Goal: Find specific page/section: Find specific page/section

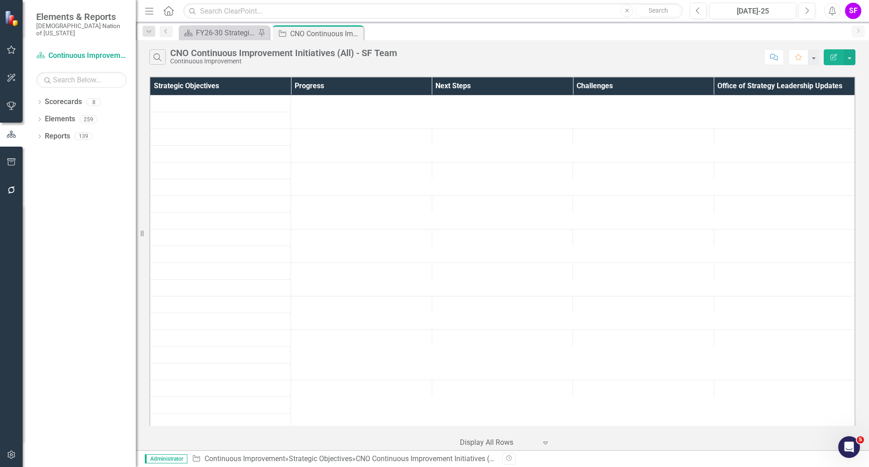
click at [154, 15] on icon "Menu" at bounding box center [150, 11] width 12 height 10
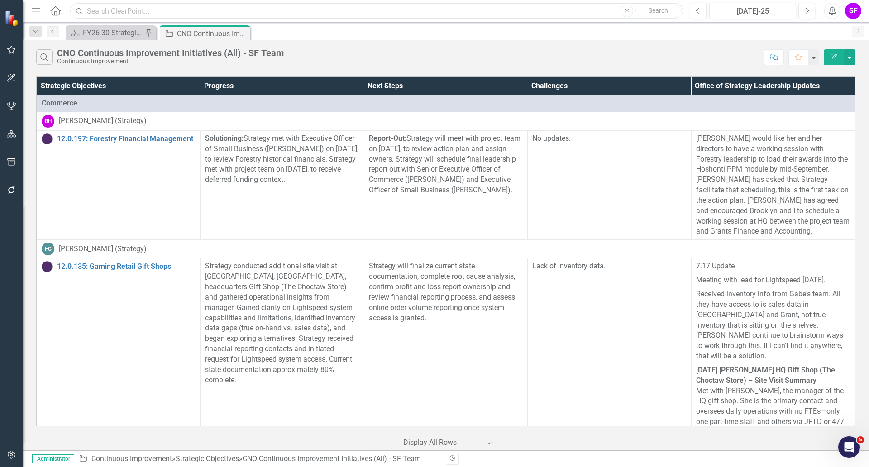
click at [296, 12] on input "text" at bounding box center [376, 11] width 613 height 16
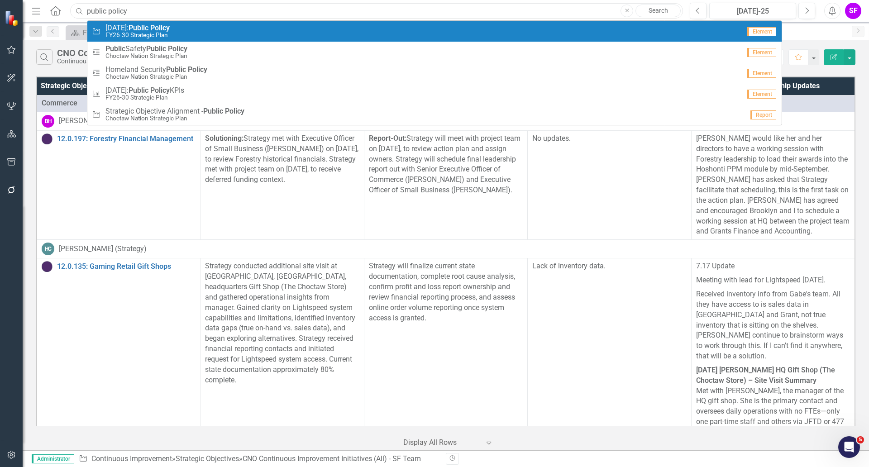
click at [184, 14] on input "public policy" at bounding box center [376, 11] width 613 height 16
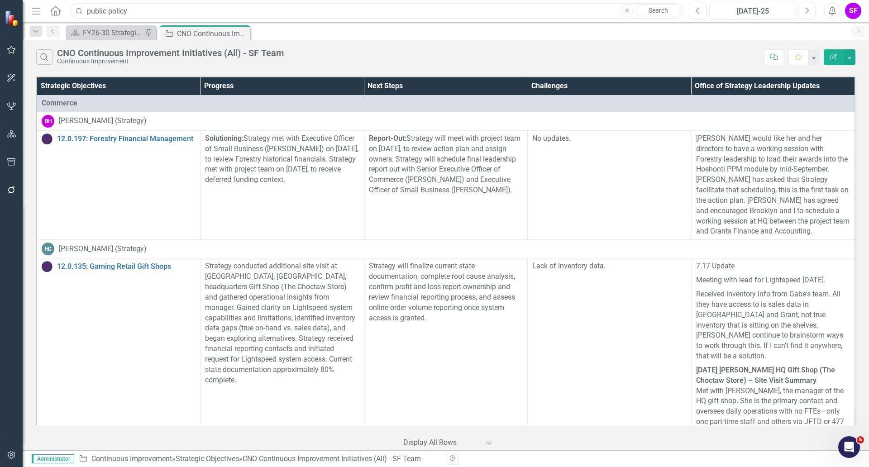
click at [184, 14] on input "public policy" at bounding box center [376, 11] width 613 height 16
type input "p"
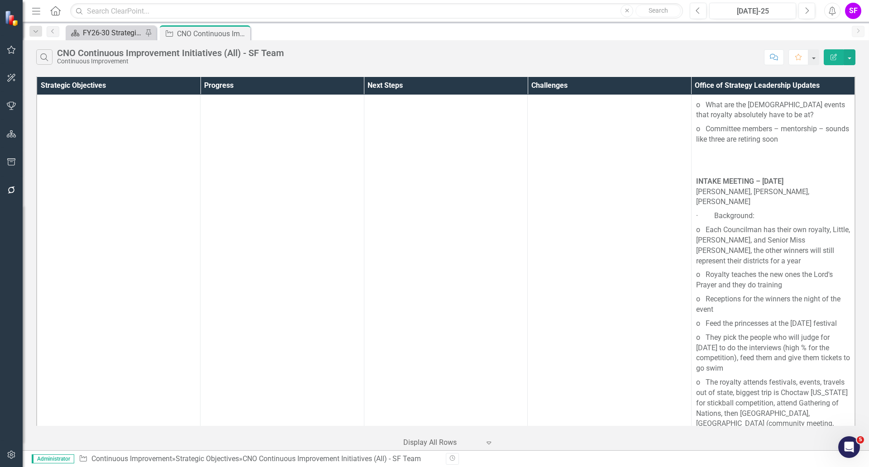
scroll to position [4821, 0]
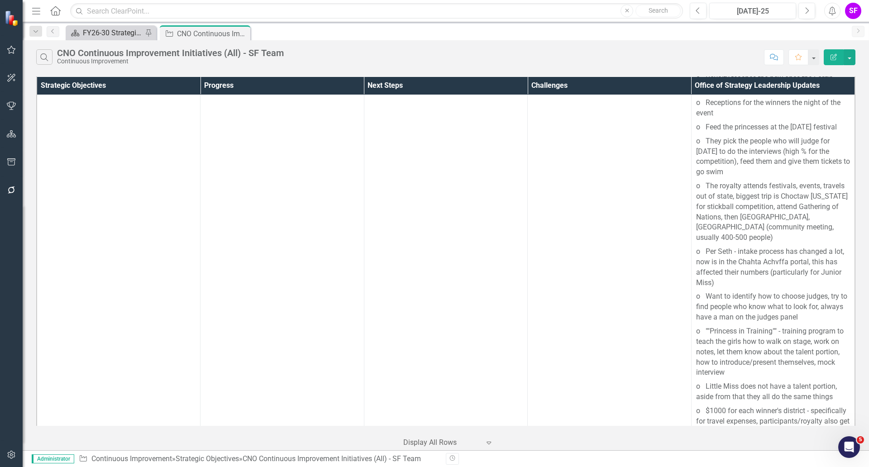
click at [96, 30] on div "FY26-30 Strategic Plan" at bounding box center [113, 32] width 60 height 11
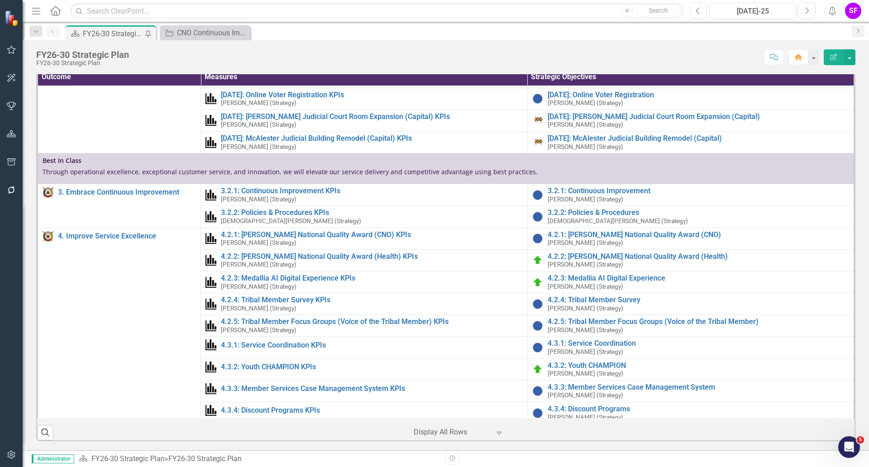
scroll to position [566, 0]
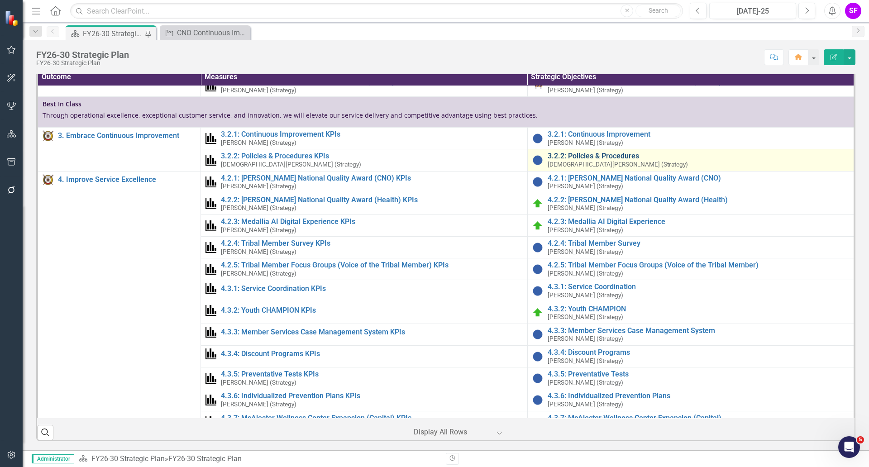
click at [620, 160] on link "3.2.2: Policies & Procedures" at bounding box center [699, 156] width 302 height 8
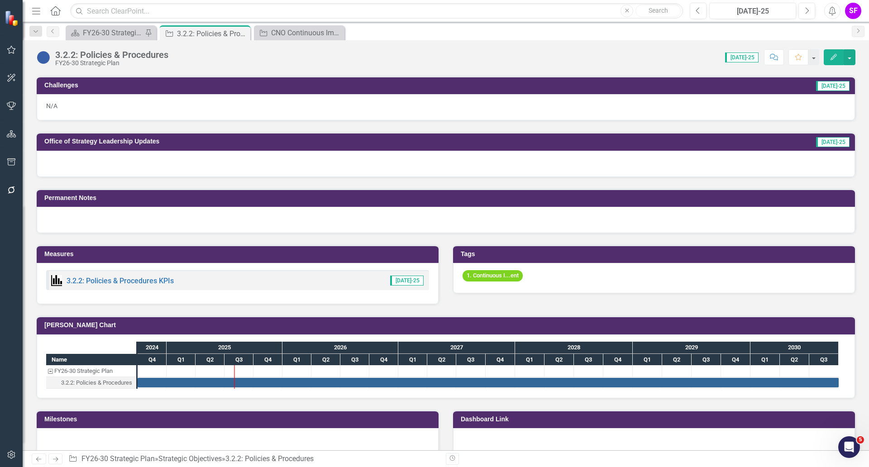
scroll to position [537, 0]
